Goal: Task Accomplishment & Management: Manage account settings

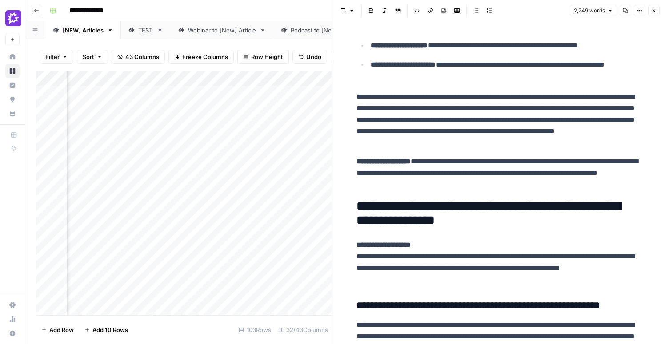
scroll to position [0, 1933]
click at [490, 183] on p "**********" at bounding box center [498, 173] width 284 height 35
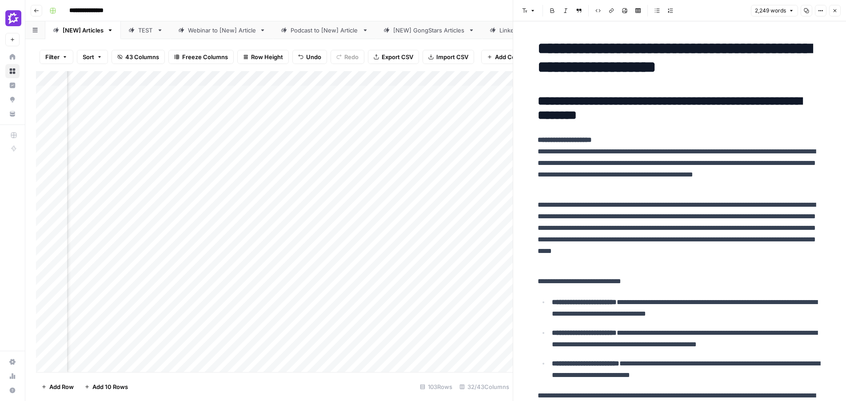
scroll to position [0, 284]
click at [664, 12] on icon "button" at bounding box center [835, 10] width 5 height 5
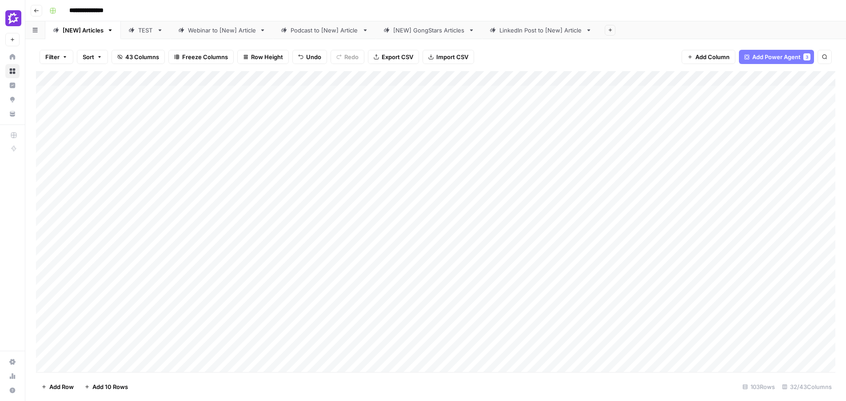
click at [363, 208] on div "Add Column" at bounding box center [436, 221] width 800 height 301
click at [364, 208] on div "Add Column" at bounding box center [436, 221] width 800 height 301
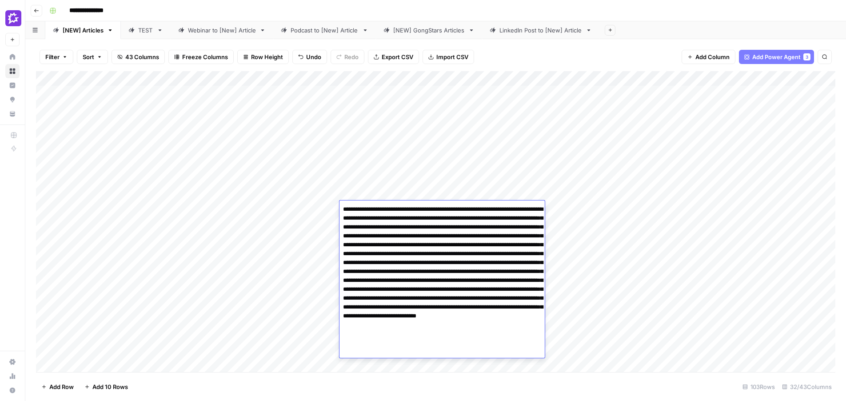
click at [319, 210] on div "Add Column" at bounding box center [436, 221] width 800 height 301
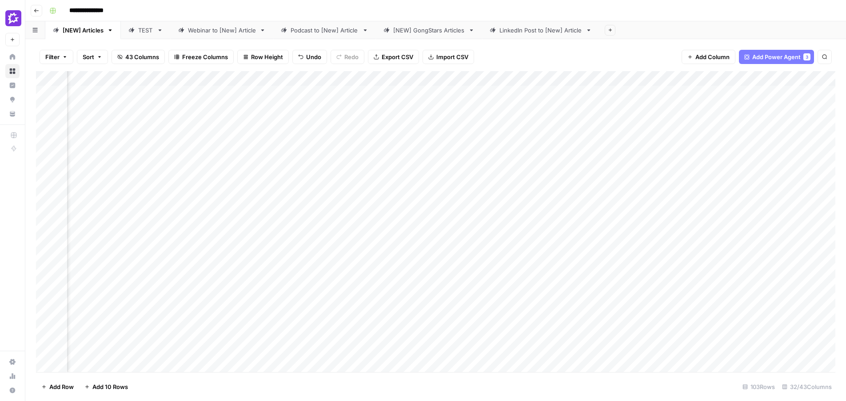
scroll to position [0, 1159]
click at [399, 210] on div "Add Column" at bounding box center [436, 221] width 800 height 301
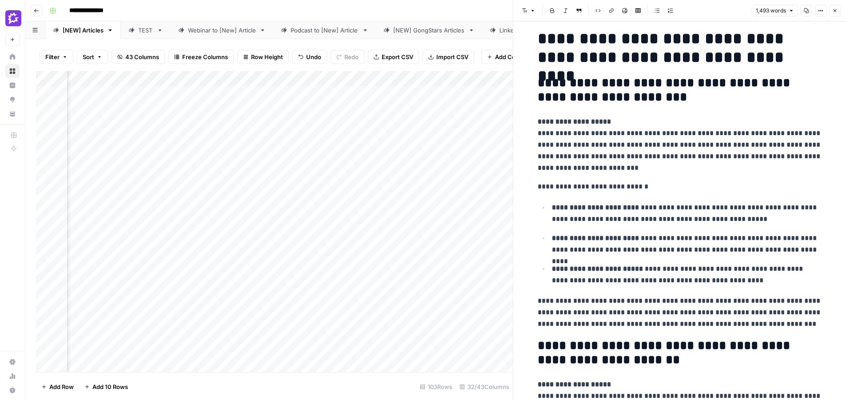
scroll to position [456, 0]
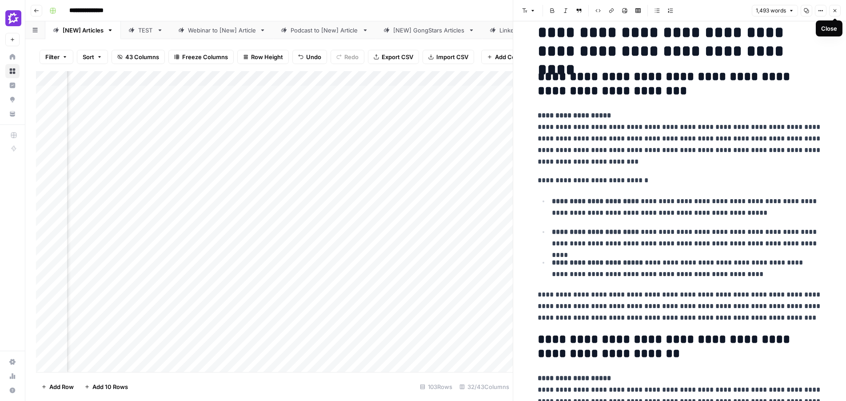
click at [664, 14] on button "Close" at bounding box center [835, 11] width 12 height 12
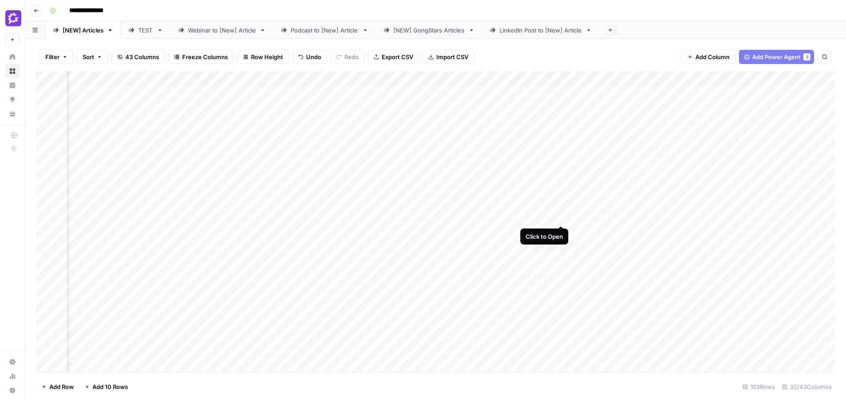
click at [559, 208] on div "Add Column" at bounding box center [436, 221] width 800 height 301
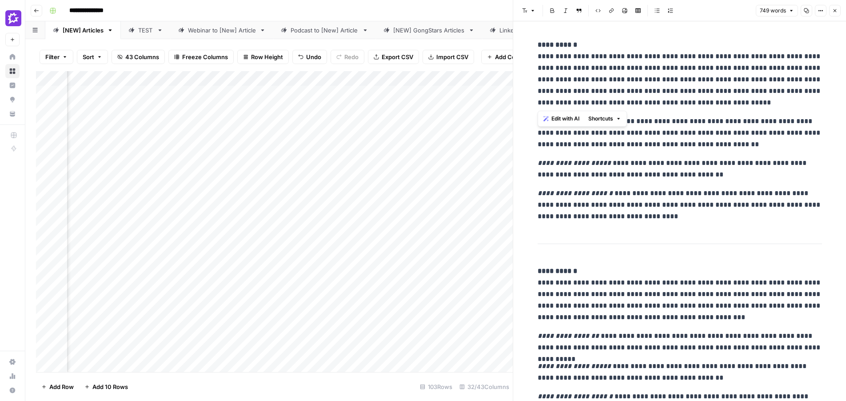
drag, startPoint x: 683, startPoint y: 106, endPoint x: 531, endPoint y: 59, distance: 159.0
click at [664, 132] on p "**********" at bounding box center [680, 133] width 284 height 35
click at [664, 8] on icon "button" at bounding box center [835, 10] width 5 height 5
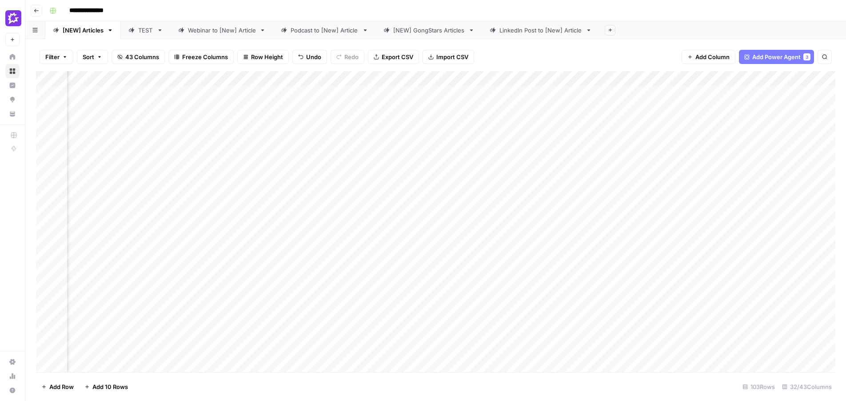
scroll to position [0, 1430]
click at [600, 207] on div "Add Column" at bounding box center [436, 221] width 800 height 301
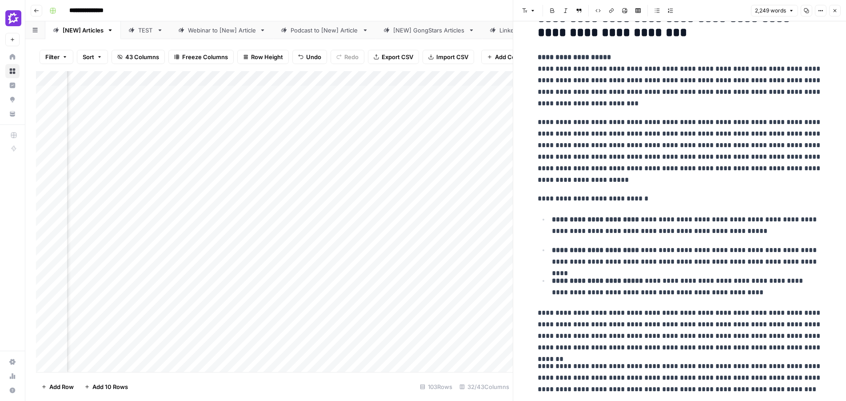
scroll to position [83, 0]
drag, startPoint x: 633, startPoint y: 182, endPoint x: 533, endPoint y: 125, distance: 114.7
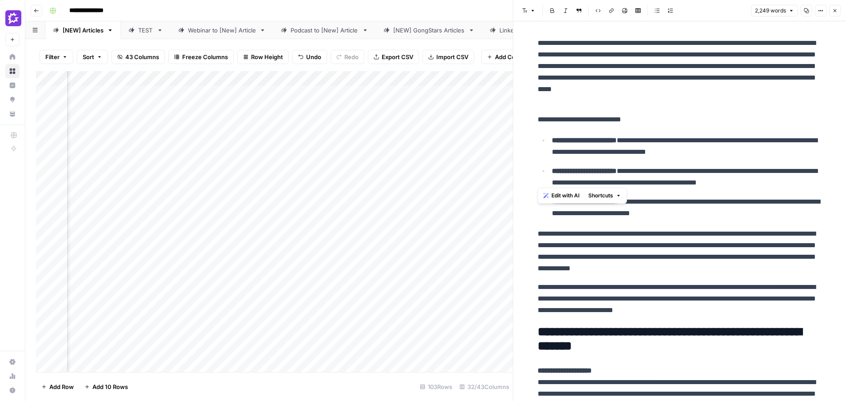
scroll to position [0, 1930]
click at [664, 263] on p "**********" at bounding box center [680, 251] width 284 height 46
drag, startPoint x: 774, startPoint y: 272, endPoint x: 534, endPoint y: 233, distance: 243.5
click at [642, 178] on p "**********" at bounding box center [687, 176] width 270 height 23
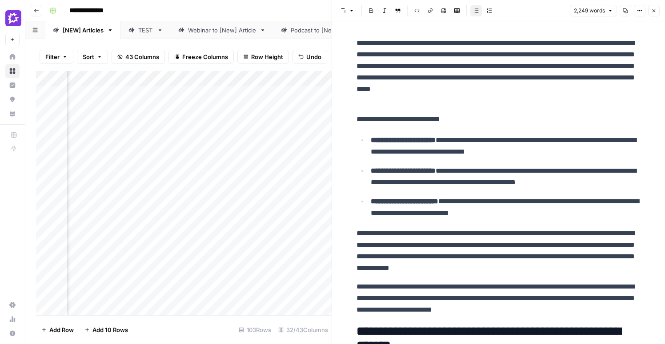
scroll to position [162, 0]
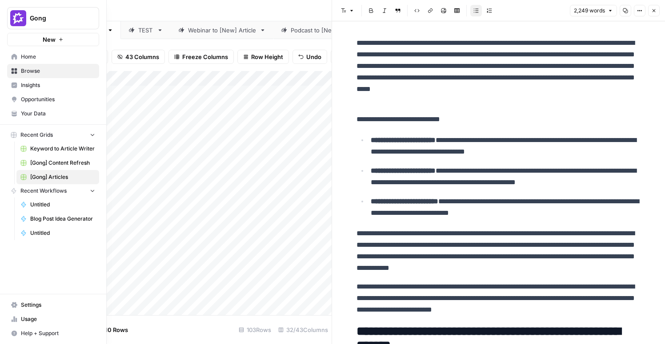
click at [28, 307] on span "Settings" at bounding box center [58, 305] width 74 height 8
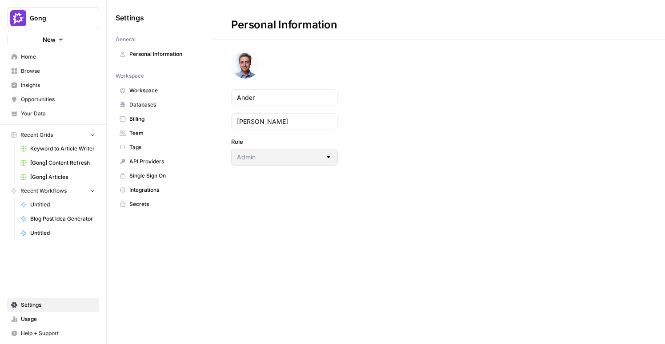
click at [164, 190] on span "Integrations" at bounding box center [164, 190] width 71 height 8
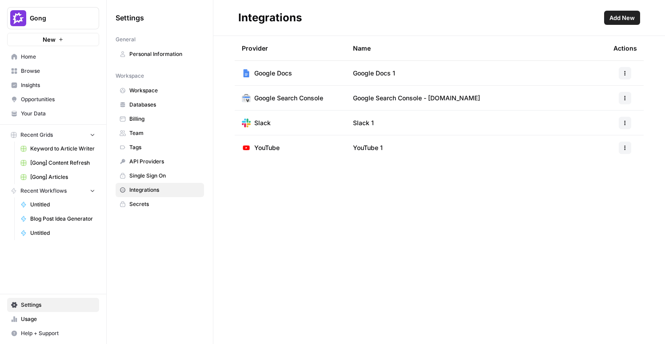
click at [624, 73] on icon "button" at bounding box center [624, 73] width 5 height 5
click at [600, 127] on span "Delete" at bounding box center [606, 125] width 28 height 9
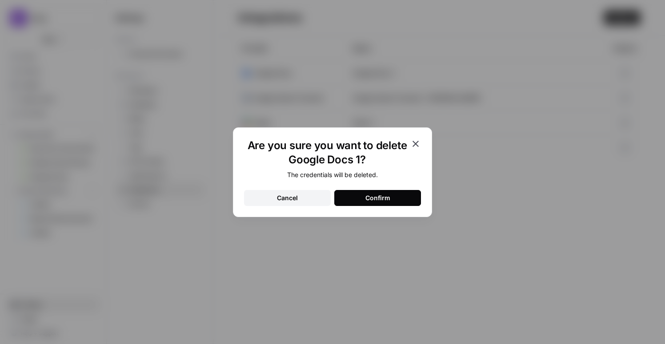
click at [383, 202] on div "Confirm" at bounding box center [377, 198] width 25 height 9
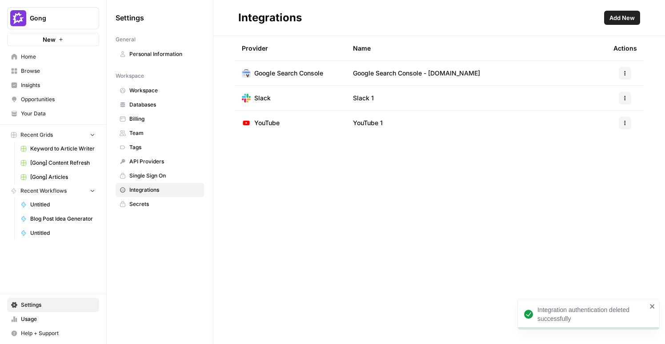
click at [630, 21] on span "Add New" at bounding box center [621, 17] width 25 height 9
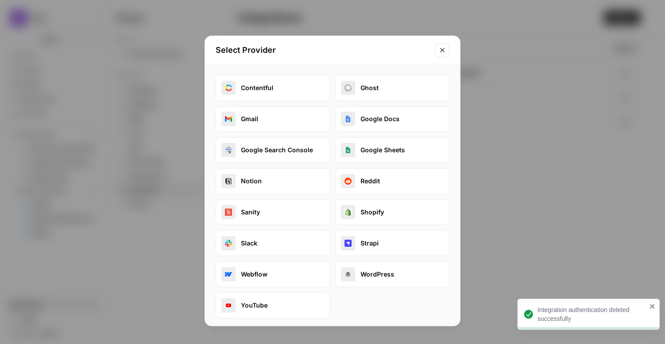
click at [376, 117] on button "Google Docs" at bounding box center [392, 119] width 114 height 26
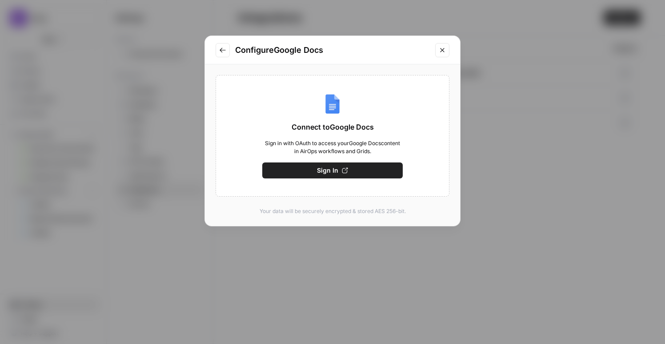
click at [333, 172] on span "Sign In" at bounding box center [327, 170] width 21 height 9
